Goal: Information Seeking & Learning: Learn about a topic

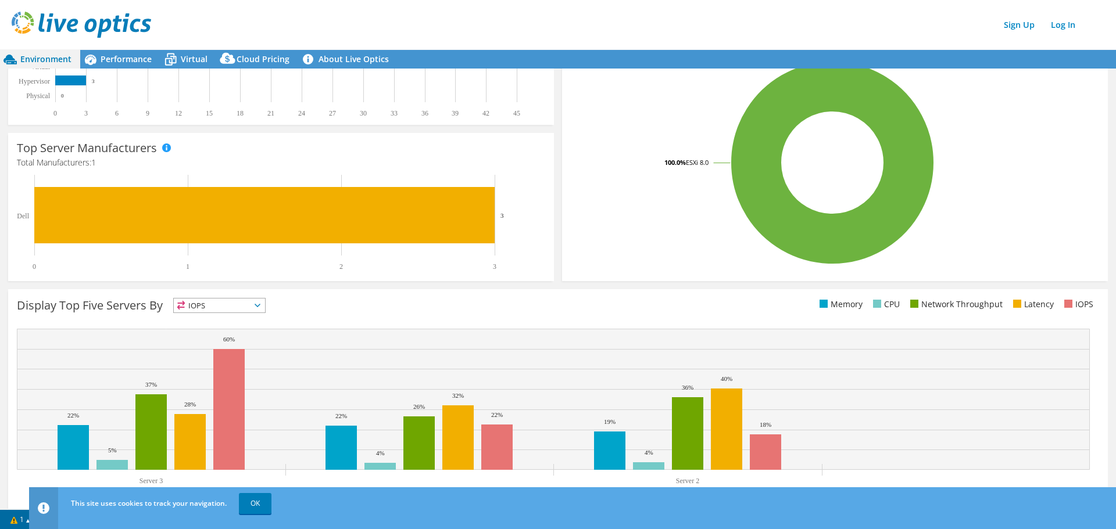
scroll to position [237, 0]
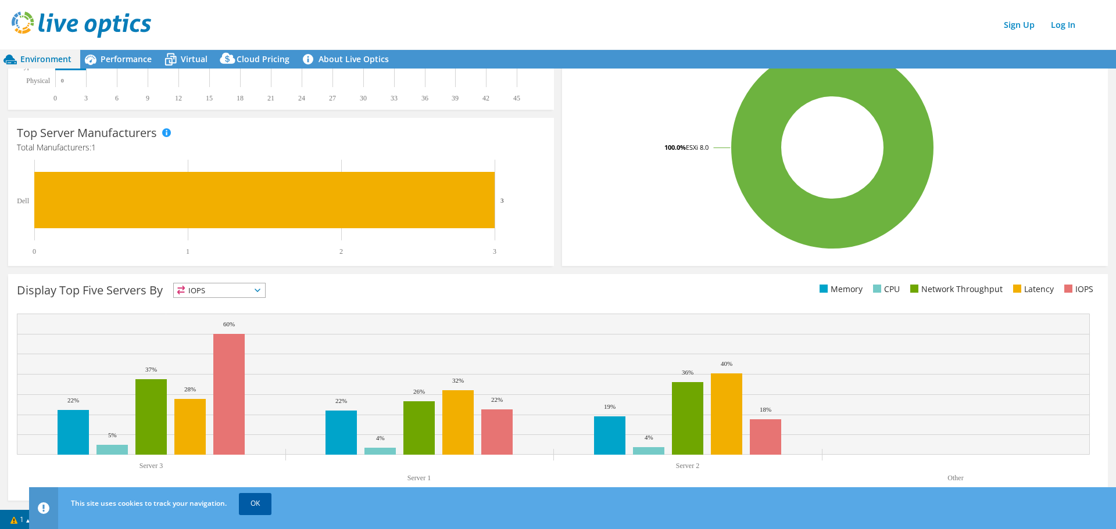
click at [259, 502] on link "OK" at bounding box center [255, 503] width 33 height 21
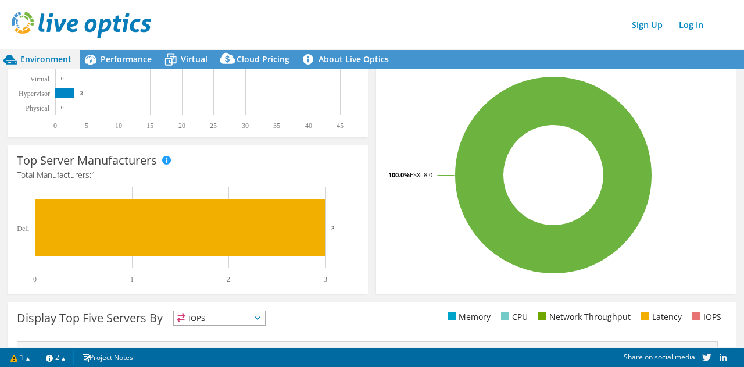
scroll to position [0, 0]
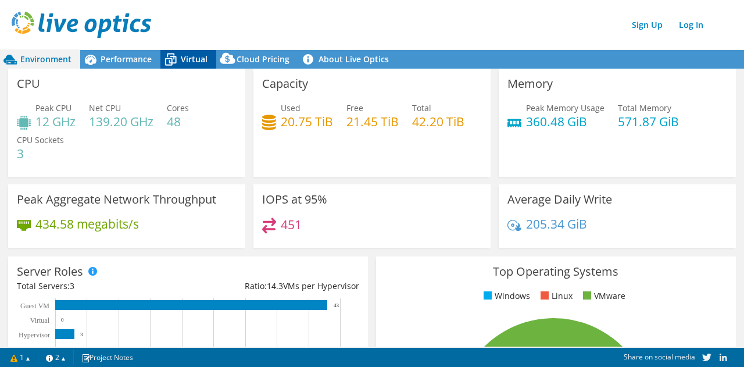
click at [182, 54] on span "Virtual" at bounding box center [194, 58] width 27 height 11
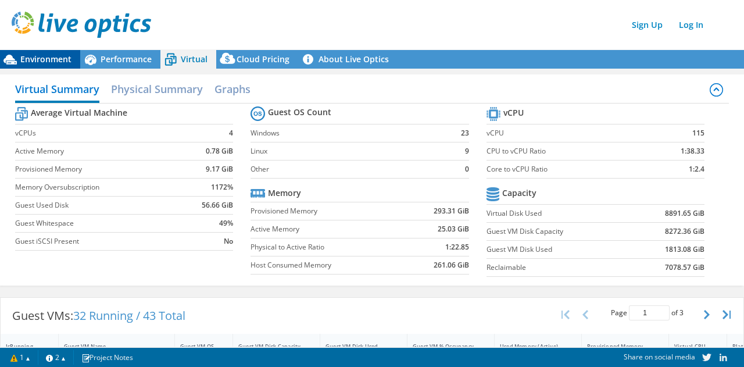
click at [41, 66] on div "Environment" at bounding box center [40, 59] width 80 height 19
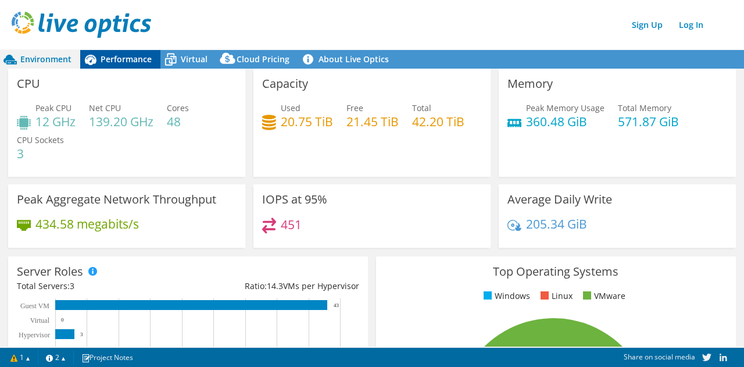
click at [108, 60] on span "Performance" at bounding box center [126, 58] width 51 height 11
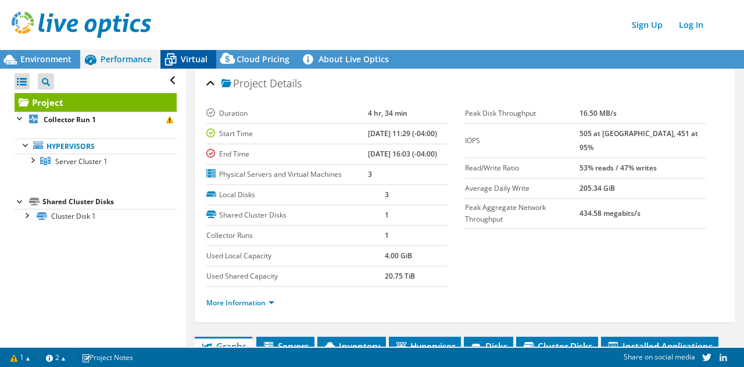
click at [176, 57] on icon at bounding box center [170, 59] width 20 height 20
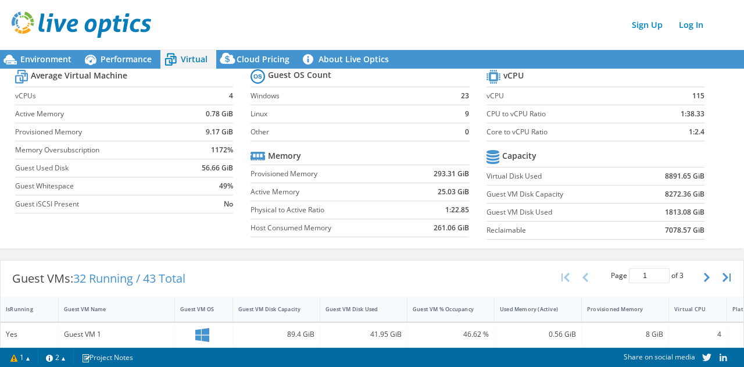
scroll to position [38, 0]
click at [33, 59] on span "Environment" at bounding box center [45, 58] width 51 height 11
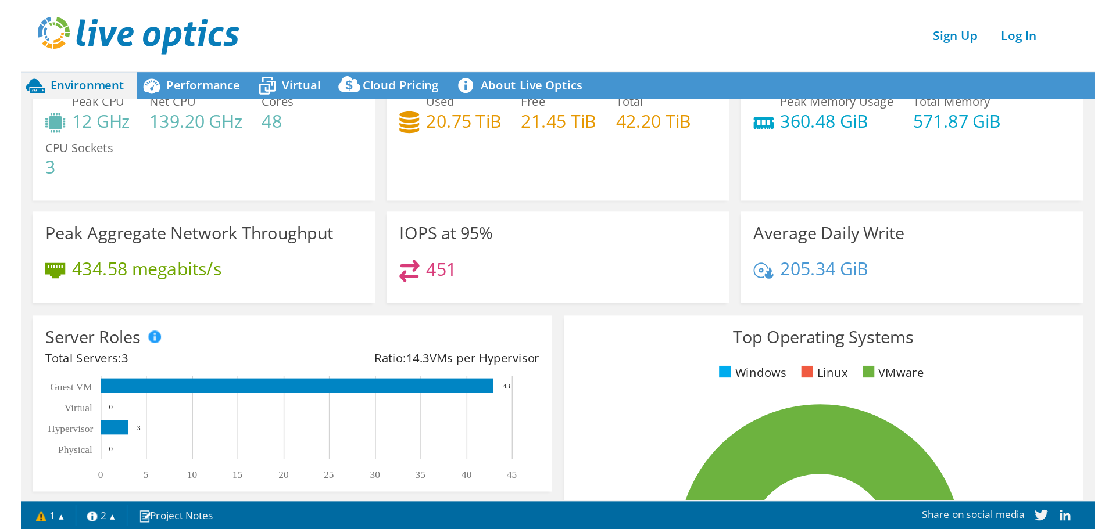
scroll to position [0, 0]
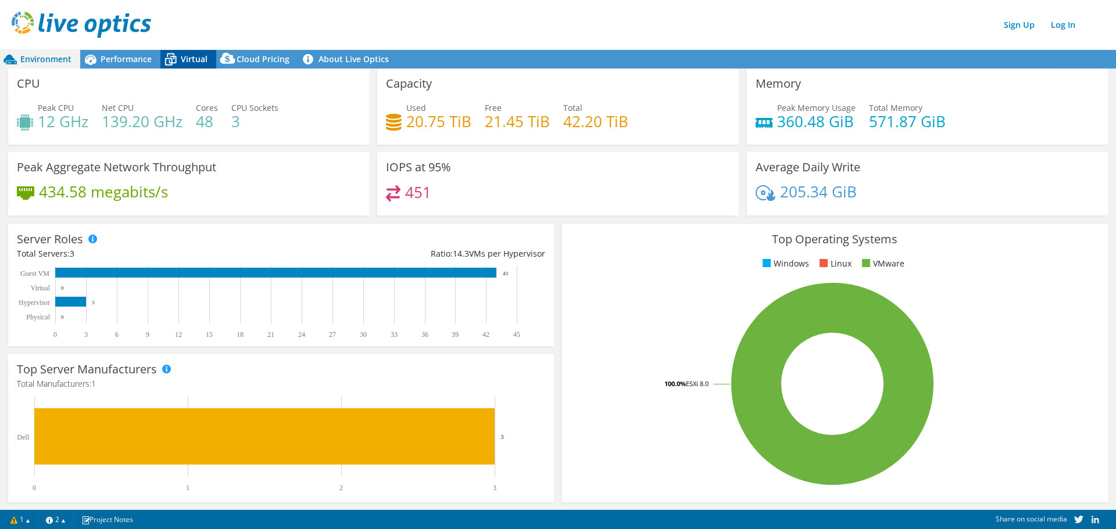
click at [183, 58] on span "Virtual" at bounding box center [194, 58] width 27 height 11
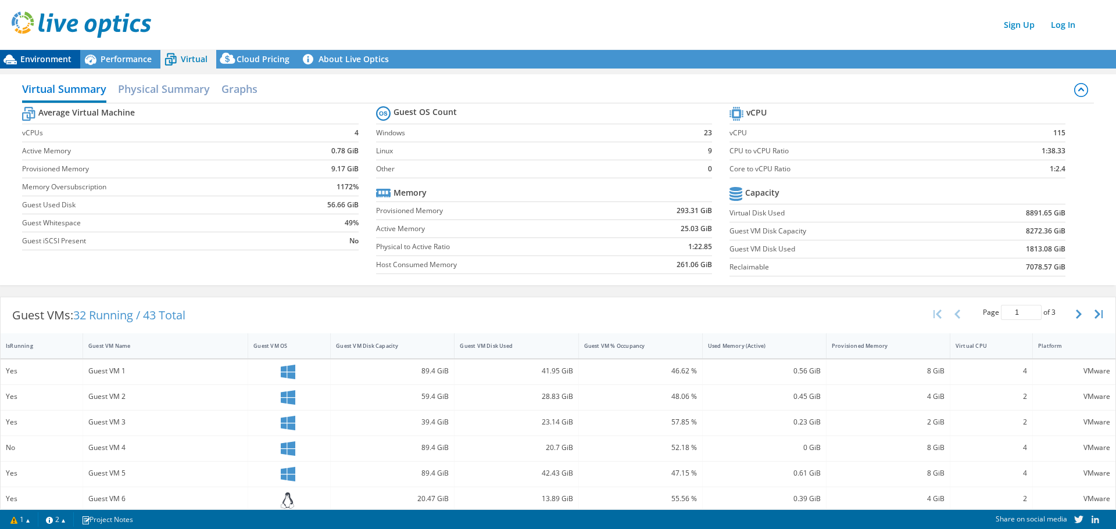
click at [44, 63] on span "Environment" at bounding box center [45, 58] width 51 height 11
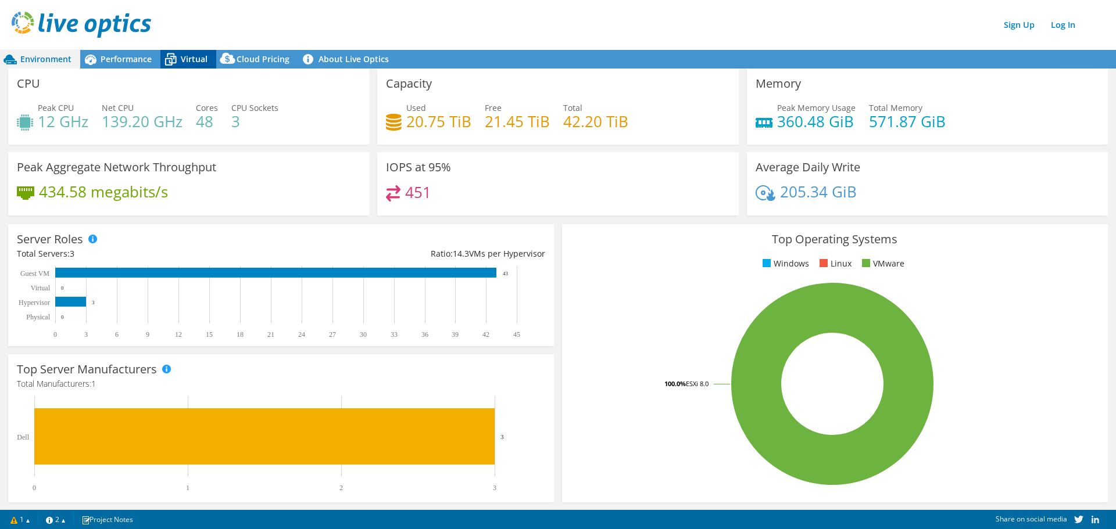
click at [187, 57] on span "Virtual" at bounding box center [194, 58] width 27 height 11
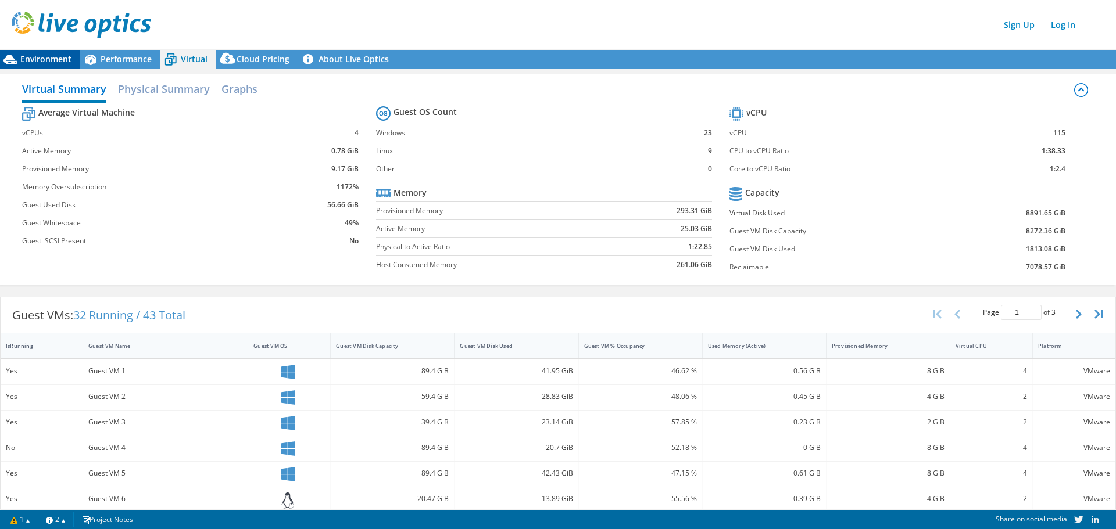
click at [52, 58] on span "Environment" at bounding box center [45, 58] width 51 height 11
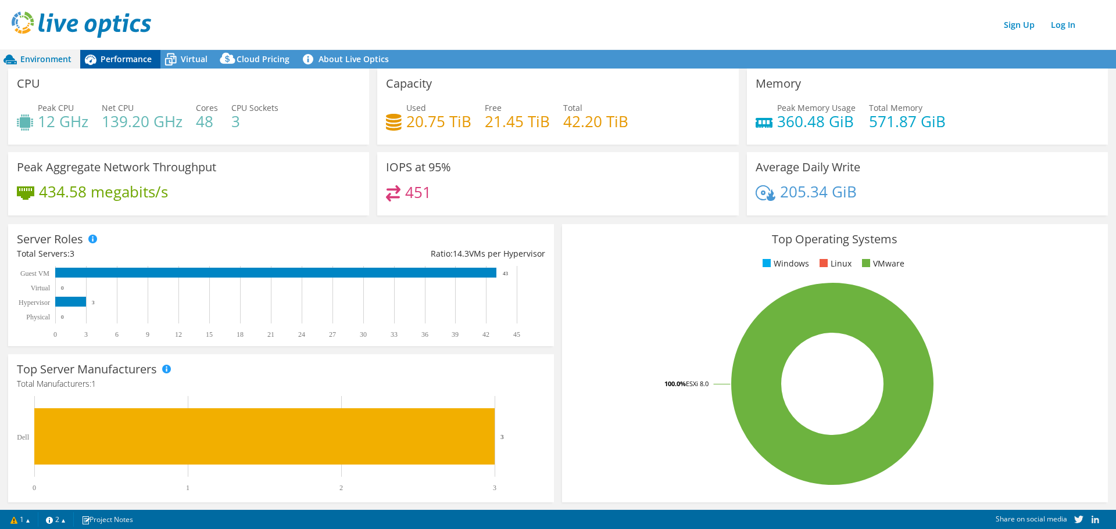
click at [131, 63] on span "Performance" at bounding box center [126, 58] width 51 height 11
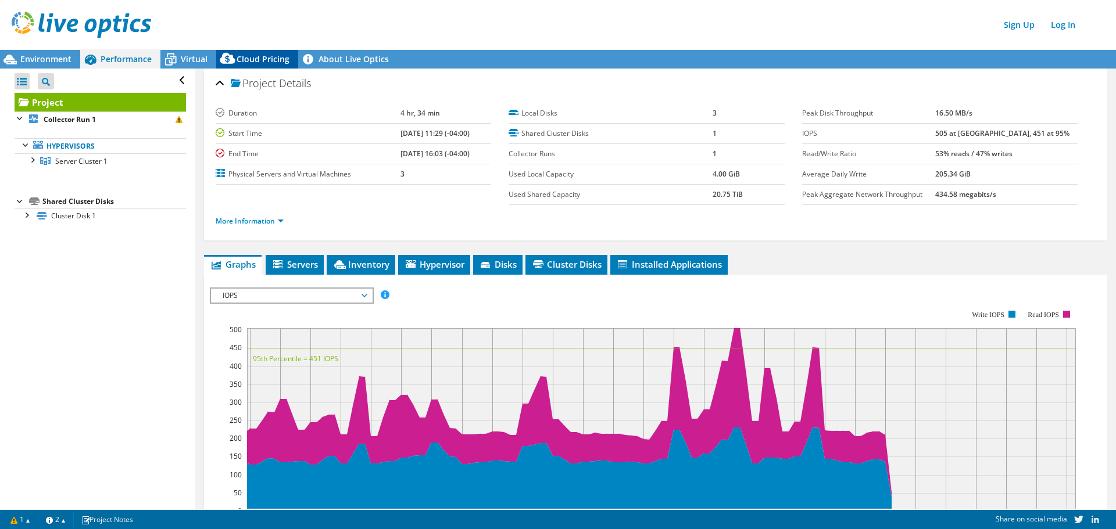
click at [236, 59] on icon at bounding box center [227, 60] width 23 height 23
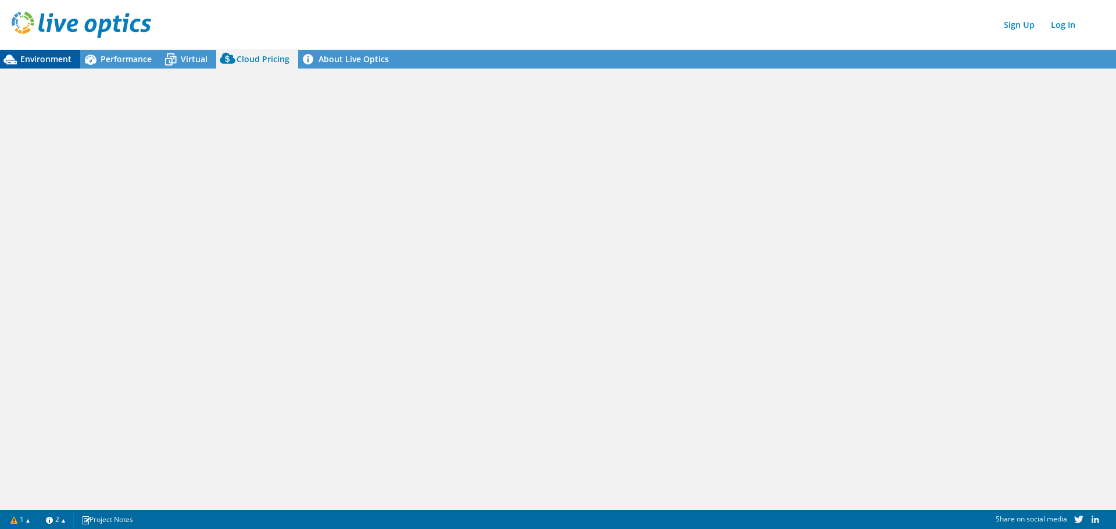
click at [53, 60] on span "Environment" at bounding box center [45, 58] width 51 height 11
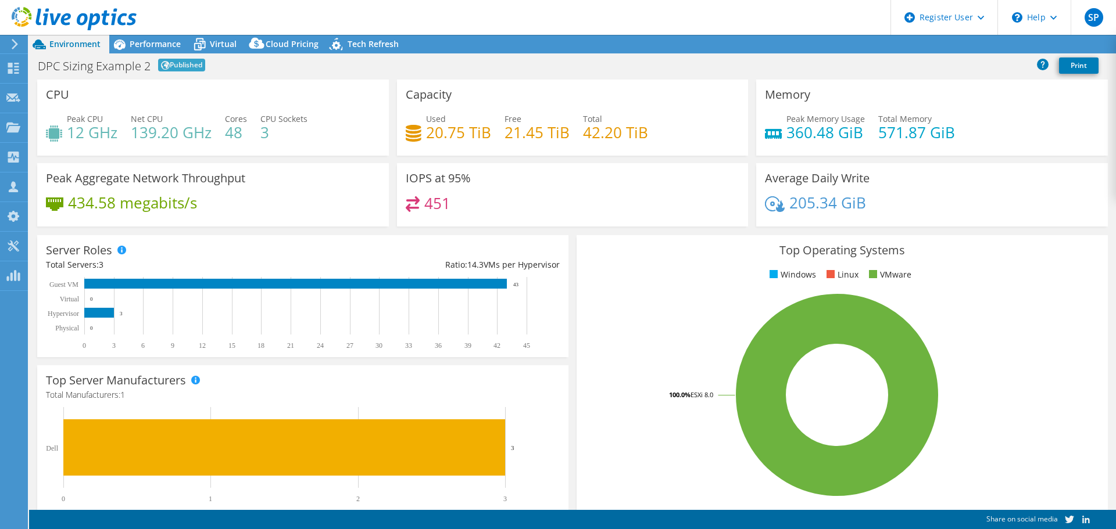
select select "Tokyo"
select select "USD"
